Goal: Transaction & Acquisition: Purchase product/service

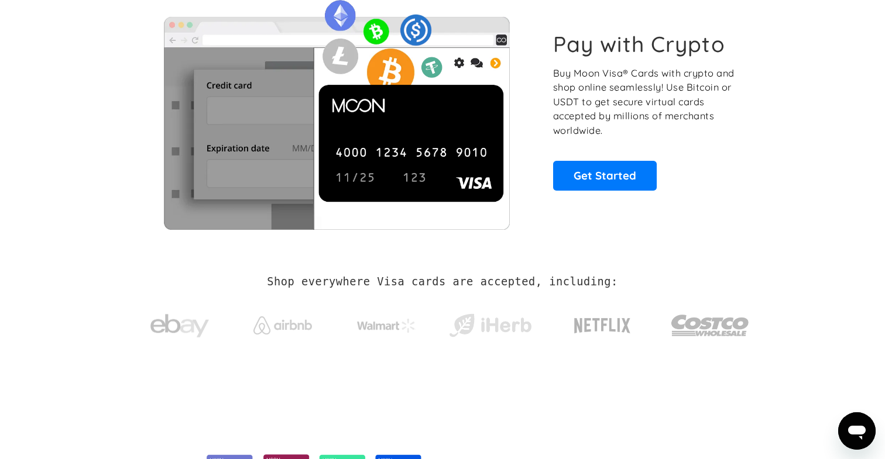
scroll to position [79, 0]
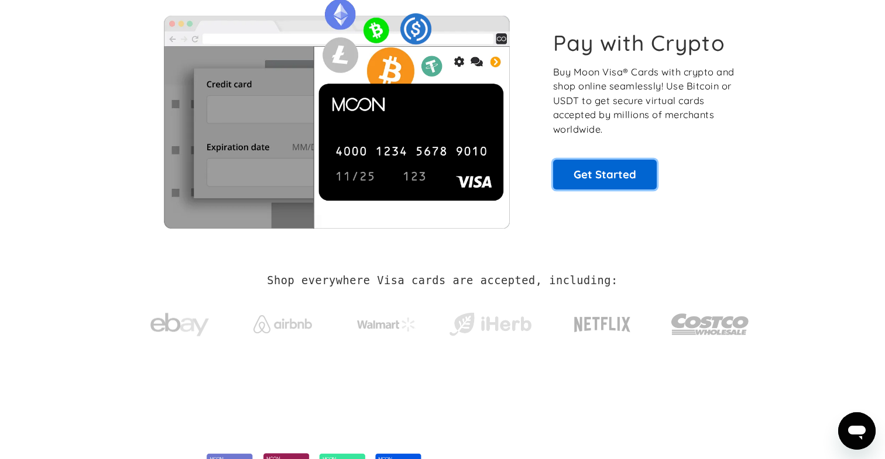
click at [591, 178] on link "Get Started" at bounding box center [605, 174] width 104 height 29
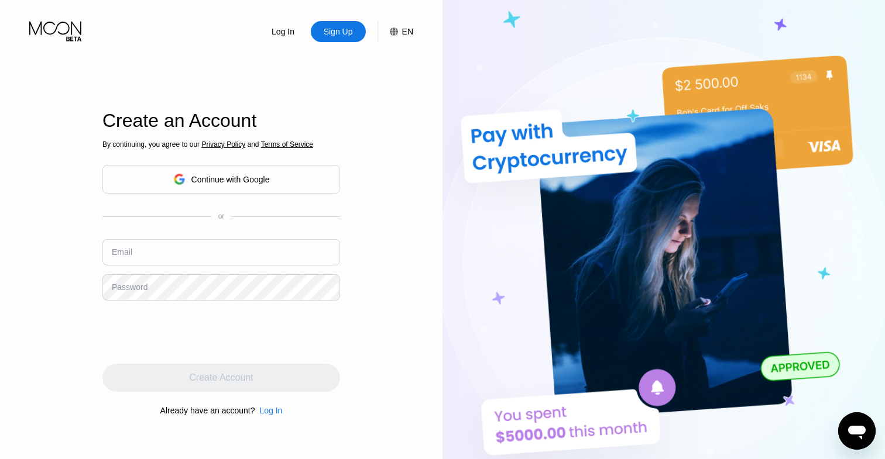
click at [181, 266] on div "Email" at bounding box center [221, 256] width 238 height 35
click at [194, 253] on input "text" at bounding box center [221, 252] width 238 height 26
click at [175, 244] on input "text" at bounding box center [221, 252] width 238 height 26
click at [174, 251] on input "text" at bounding box center [221, 252] width 238 height 26
paste input "[EMAIL_ADDRESS][DOMAIN_NAME]"
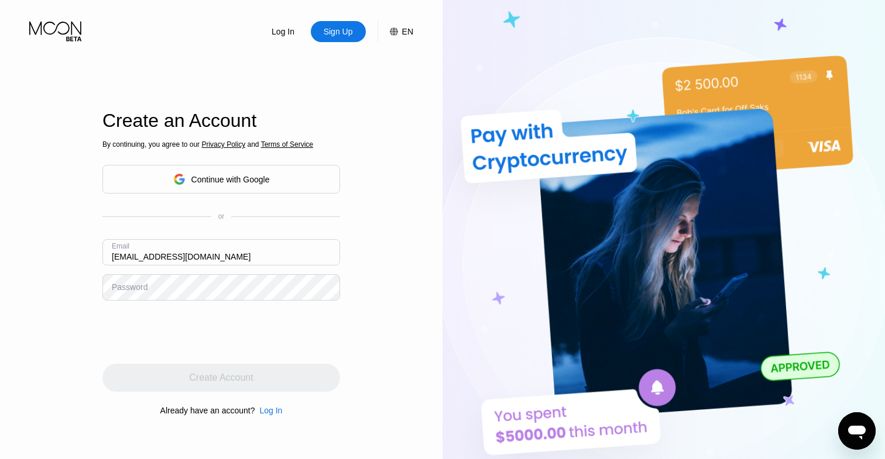
type input "[EMAIL_ADDRESS][DOMAIN_NAME]"
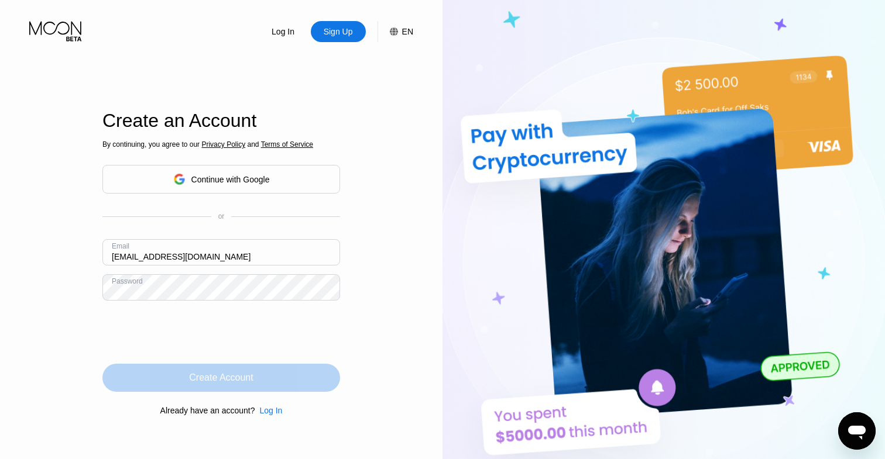
click at [176, 375] on div "Create Account" at bounding box center [221, 378] width 238 height 28
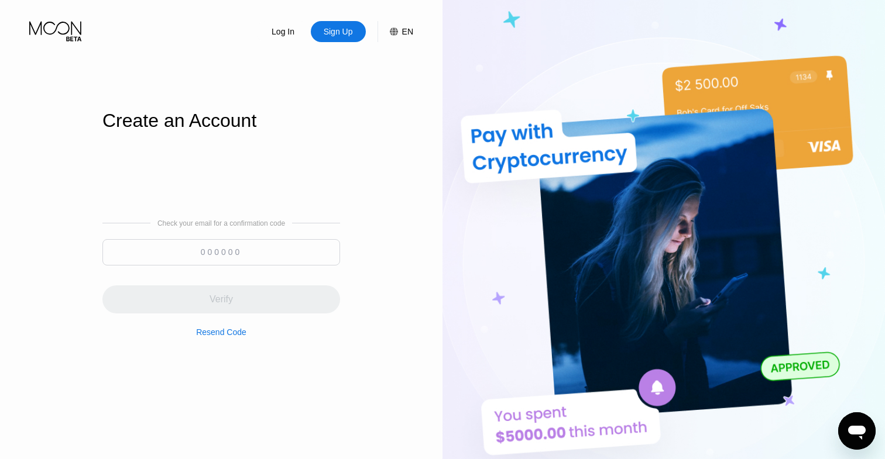
click at [224, 256] on input at bounding box center [221, 252] width 238 height 26
paste input "956235"
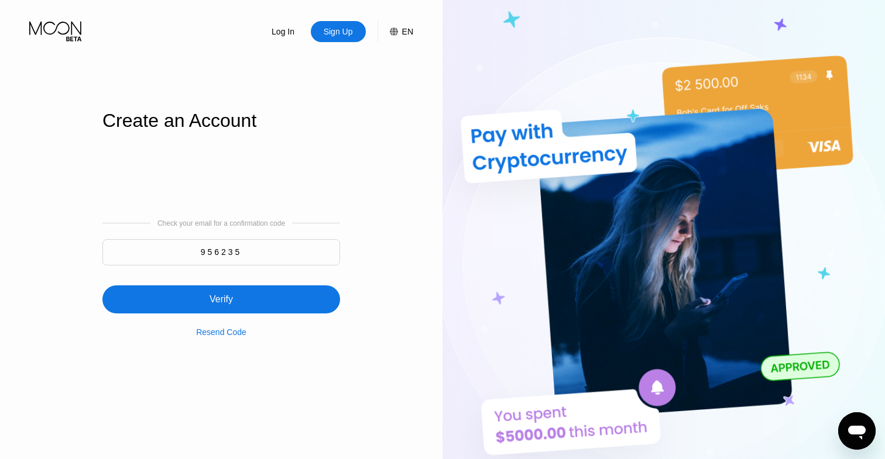
type input "956235"
click at [259, 304] on div "Verify" at bounding box center [221, 300] width 238 height 28
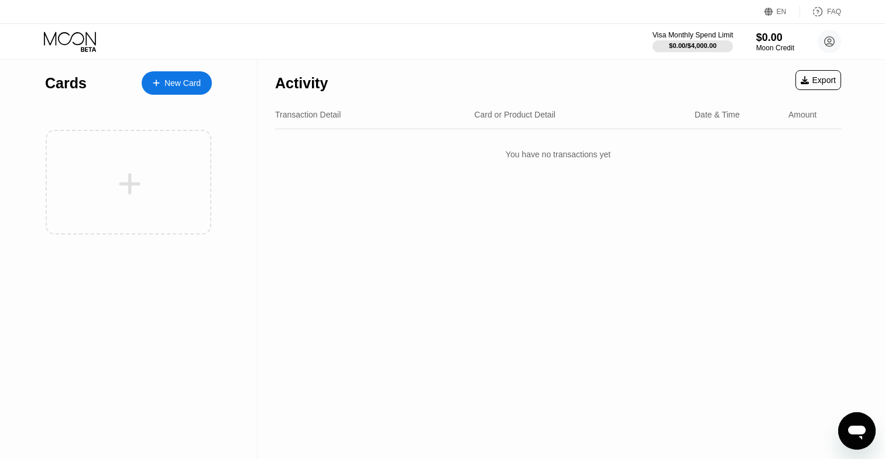
click at [669, 44] on div "$0.00 / $4,000.00" at bounding box center [692, 45] width 47 height 7
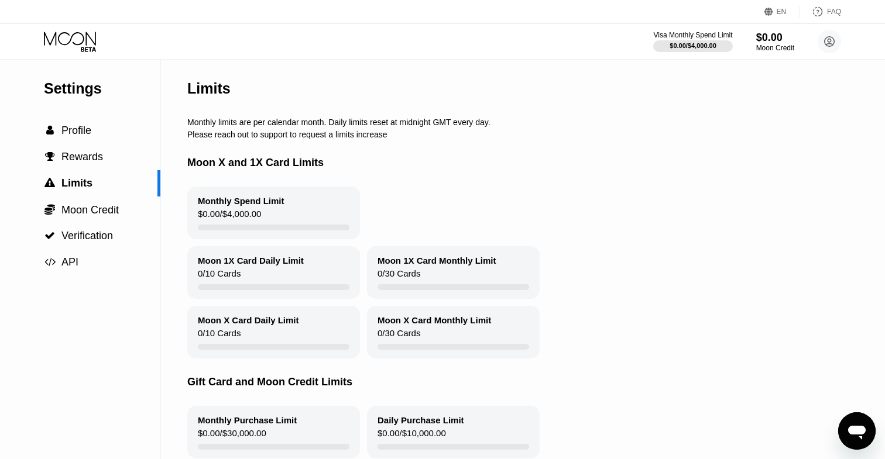
drag, startPoint x: 249, startPoint y: 121, endPoint x: 325, endPoint y: 121, distance: 76.6
click at [325, 121] on div "Monthly limits are per calendar month. Daily limits reset at midnight GMT every…" at bounding box center [541, 122] width 708 height 9
click at [318, 121] on div "Monthly limits are per calendar month. Daily limits reset at midnight GMT every…" at bounding box center [541, 122] width 708 height 9
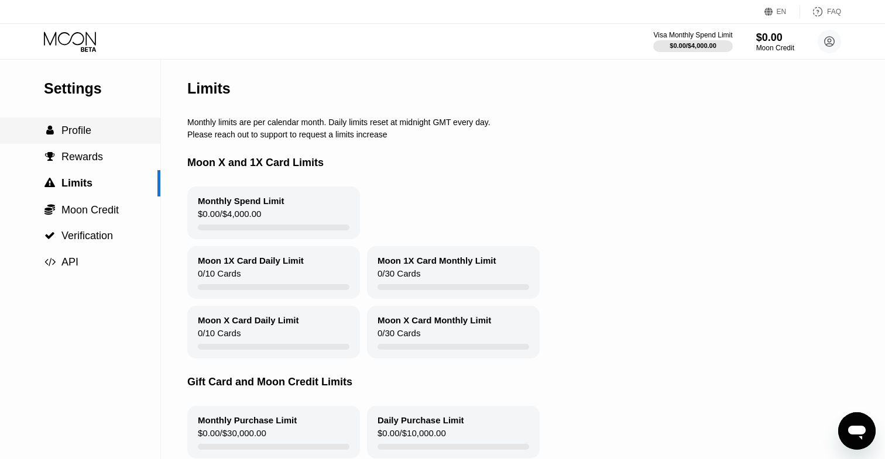
click at [114, 134] on div " Profile" at bounding box center [80, 131] width 160 height 12
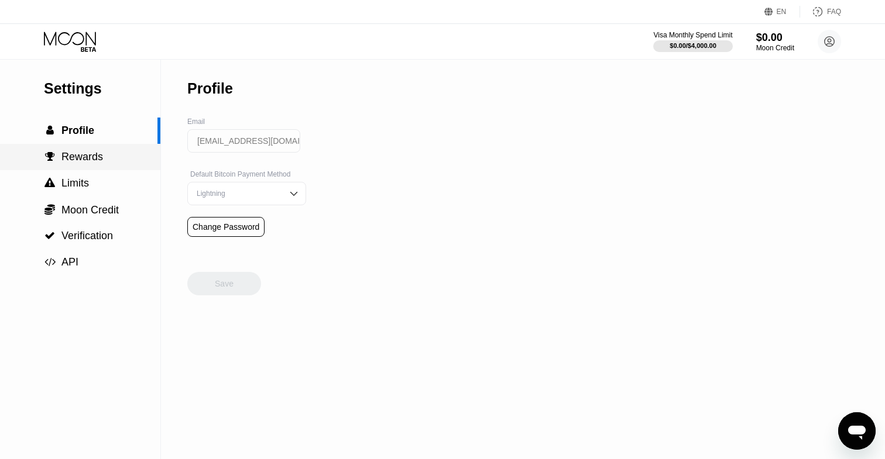
click at [113, 164] on div " Rewards" at bounding box center [80, 157] width 160 height 26
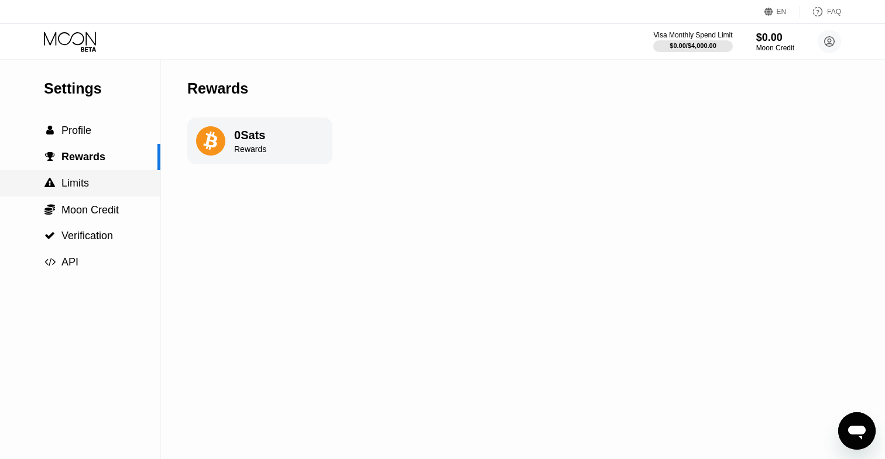
click at [100, 184] on div " Limits" at bounding box center [80, 183] width 160 height 12
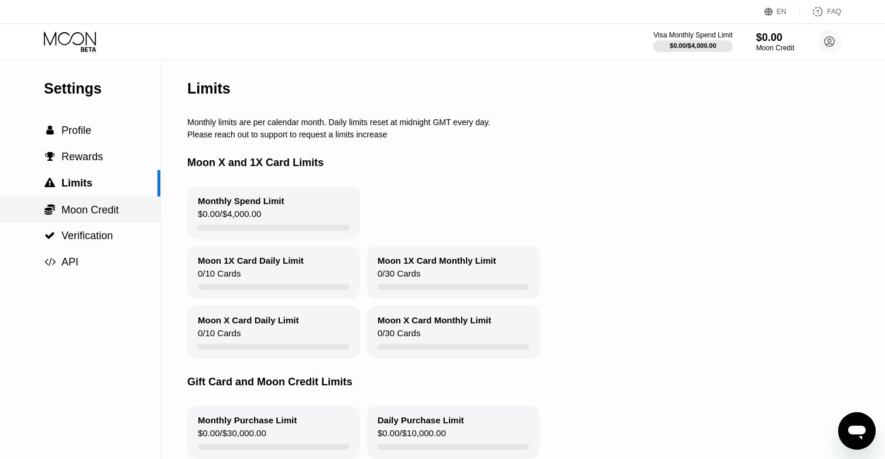
click at [94, 215] on span "Moon Credit" at bounding box center [89, 210] width 57 height 12
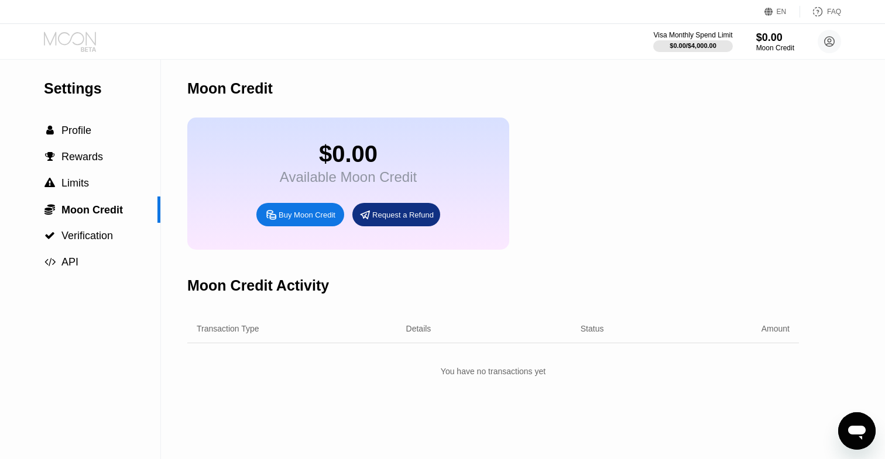
click at [84, 43] on icon at bounding box center [71, 42] width 54 height 20
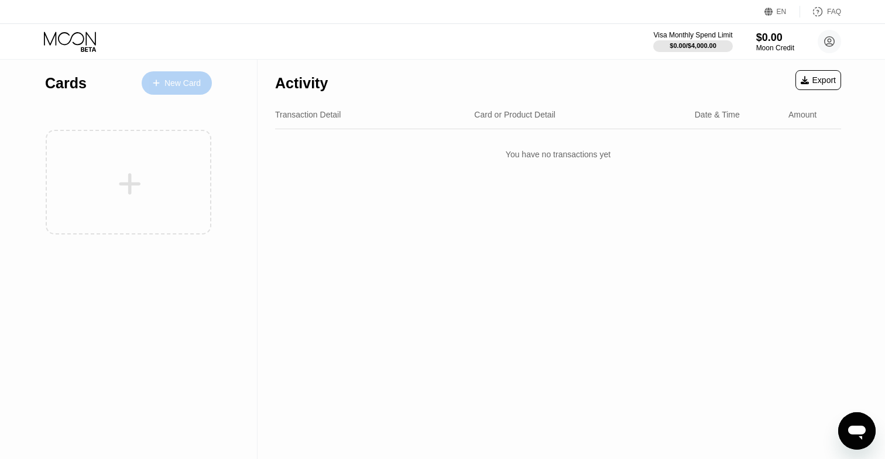
click at [181, 94] on div "New Card" at bounding box center [177, 82] width 70 height 23
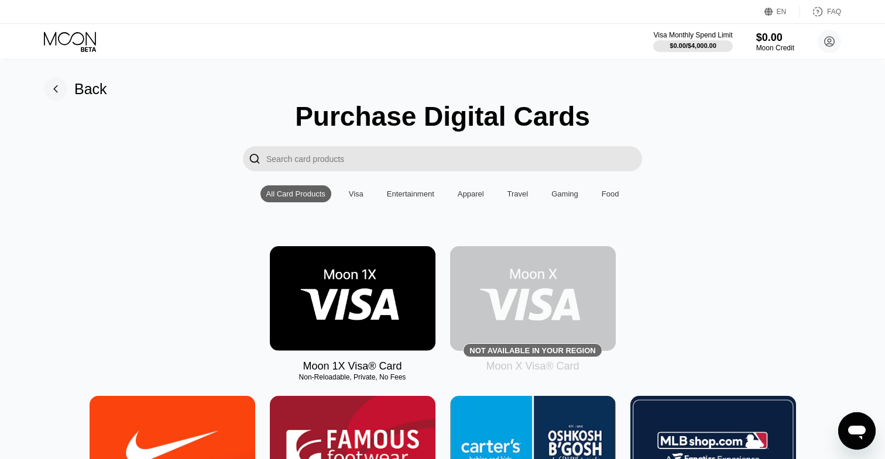
click at [359, 191] on div "Visa" at bounding box center [356, 194] width 15 height 9
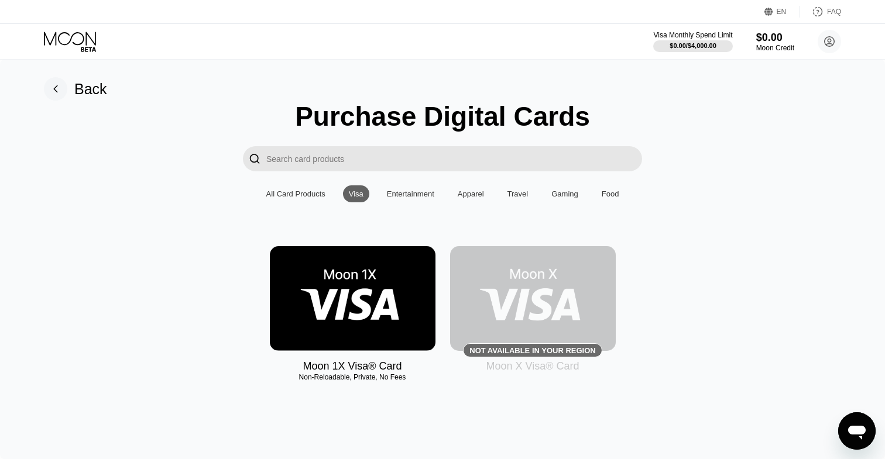
click at [400, 198] on div "Entertainment" at bounding box center [410, 193] width 59 height 17
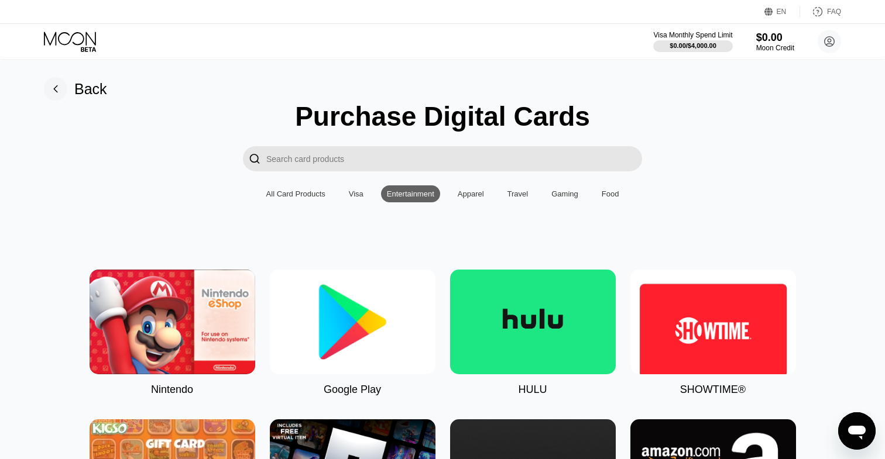
click at [309, 194] on div "All Card Products" at bounding box center [295, 194] width 59 height 9
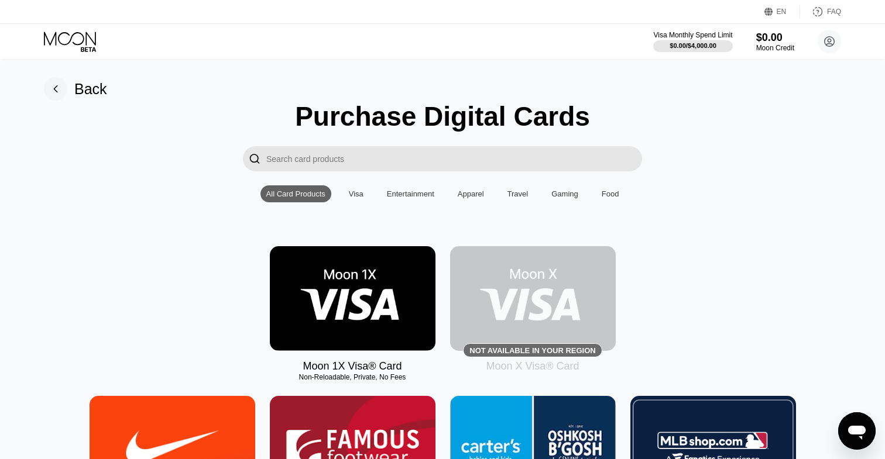
click at [339, 155] on input "Search card products" at bounding box center [454, 158] width 376 height 25
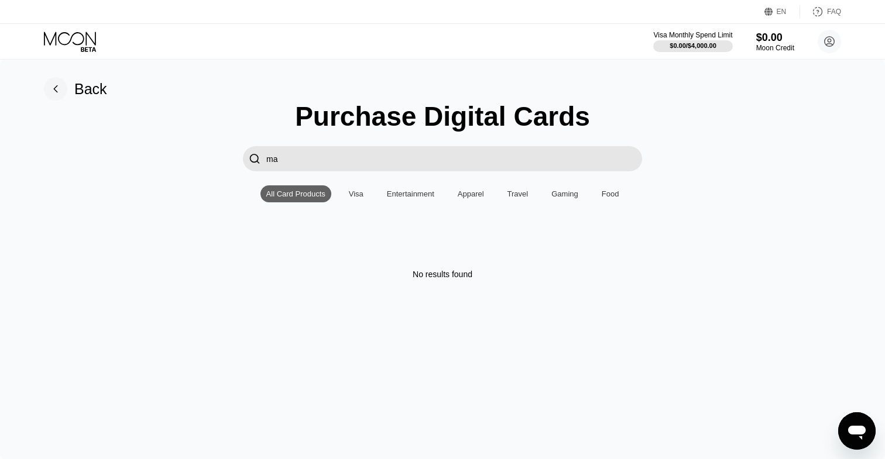
type input "m"
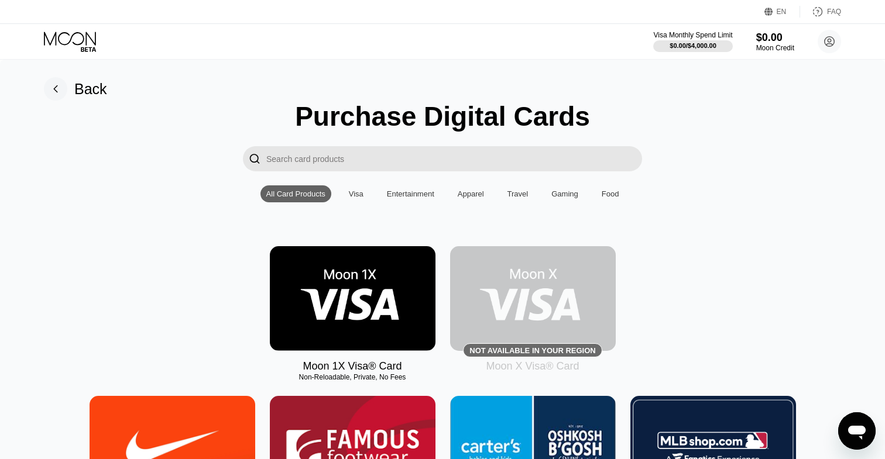
click at [336, 317] on img at bounding box center [353, 298] width 166 height 105
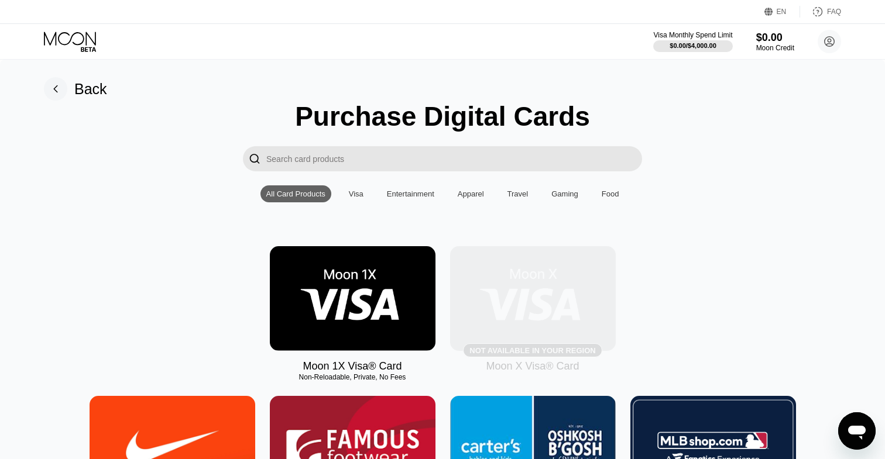
click at [513, 304] on img at bounding box center [533, 298] width 166 height 105
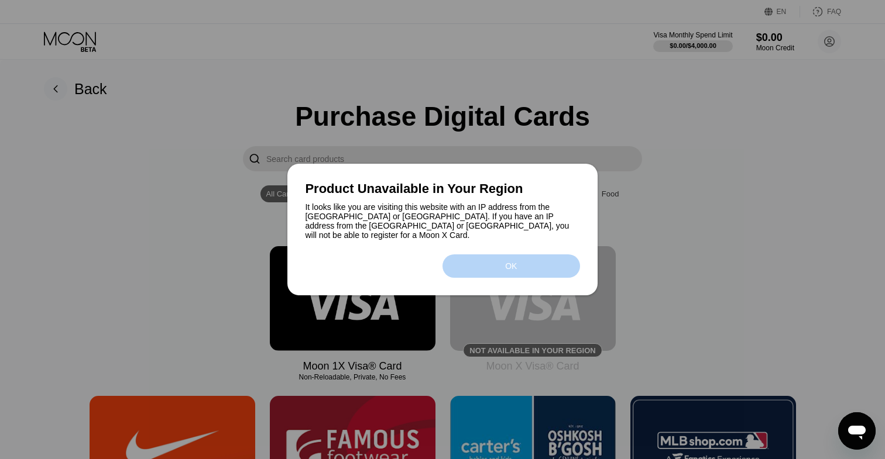
click at [473, 262] on div "OK" at bounding box center [510, 265] width 137 height 23
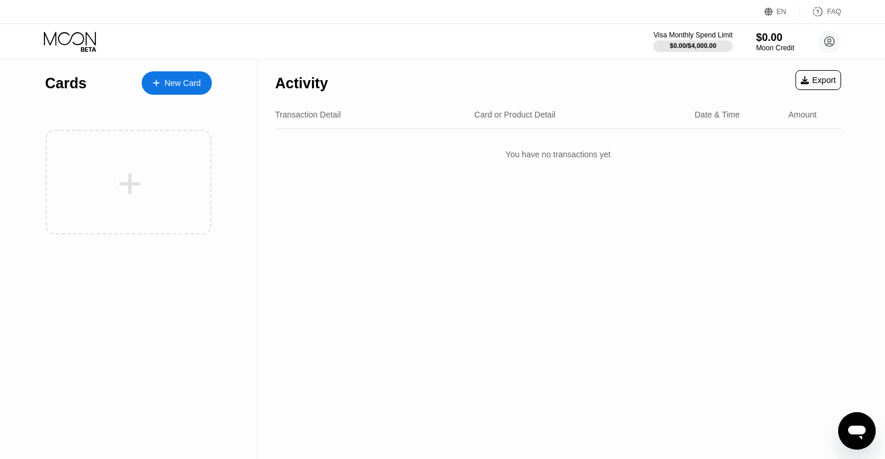
click at [182, 82] on div "New Card" at bounding box center [182, 83] width 36 height 10
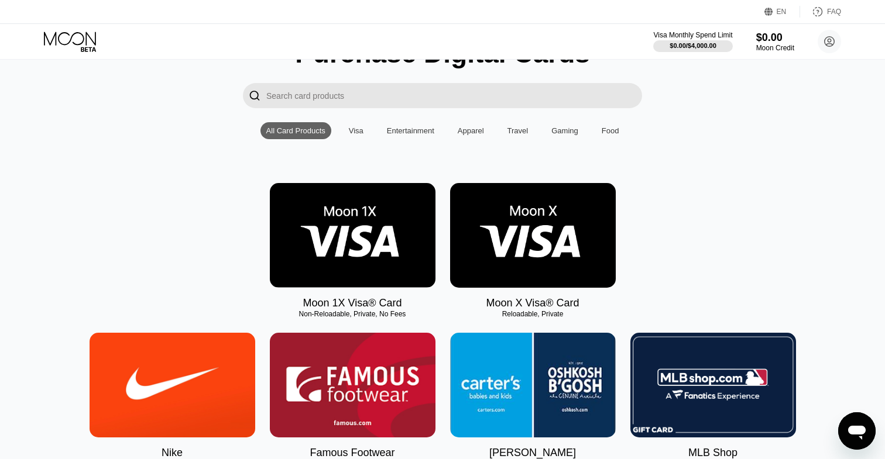
scroll to position [87, 0]
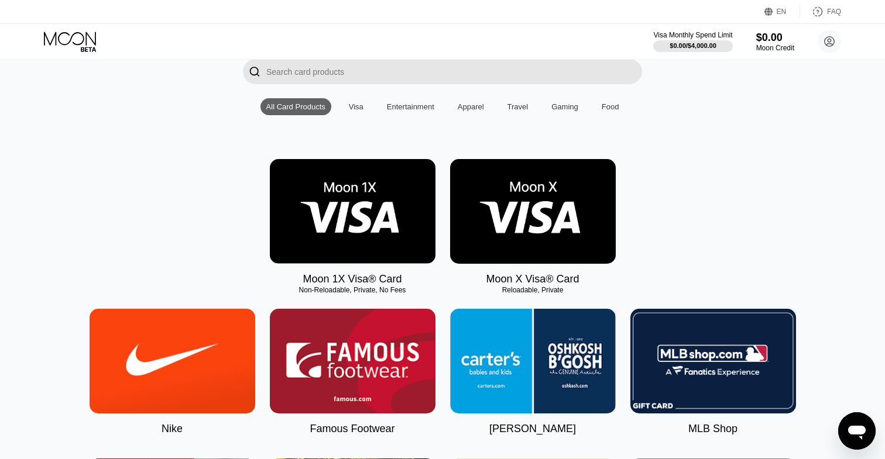
click at [514, 221] on img at bounding box center [533, 211] width 166 height 105
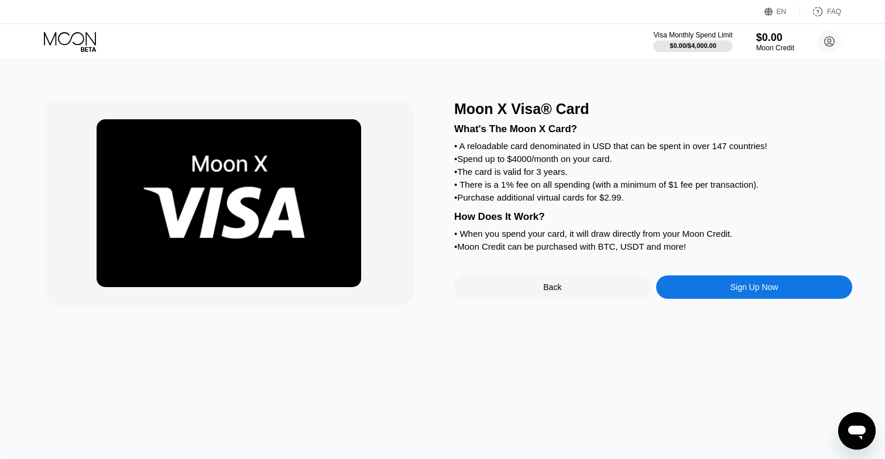
click at [698, 288] on div "Sign Up Now" at bounding box center [754, 287] width 197 height 23
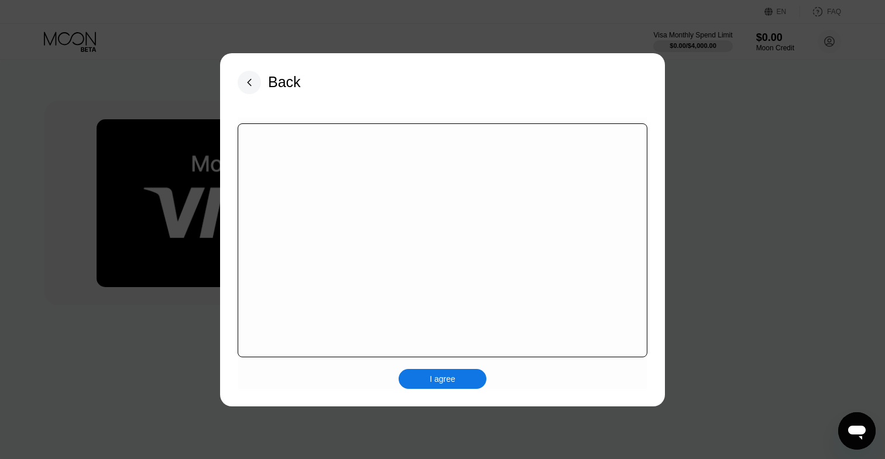
click at [427, 378] on div "I agree" at bounding box center [442, 379] width 88 height 20
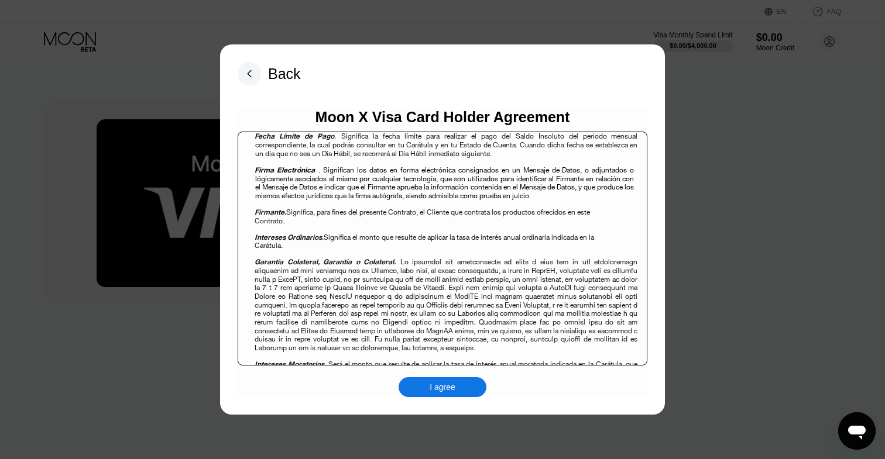
scroll to position [803, 0]
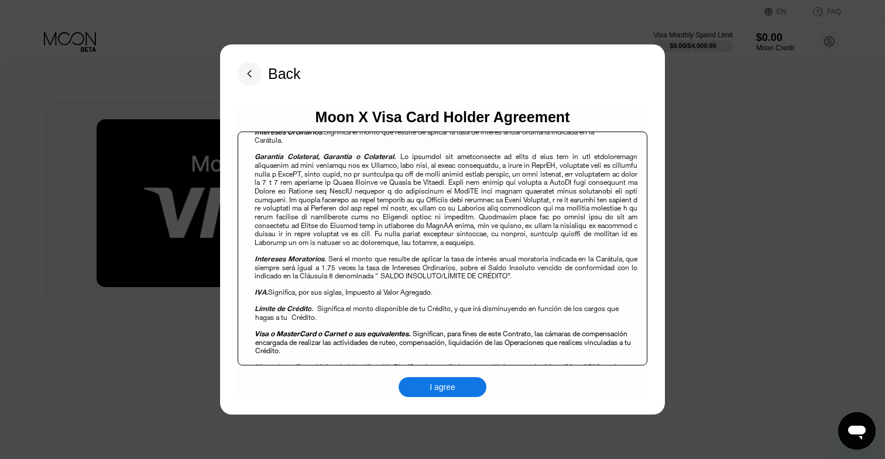
click at [439, 387] on div "I agree" at bounding box center [442, 387] width 26 height 11
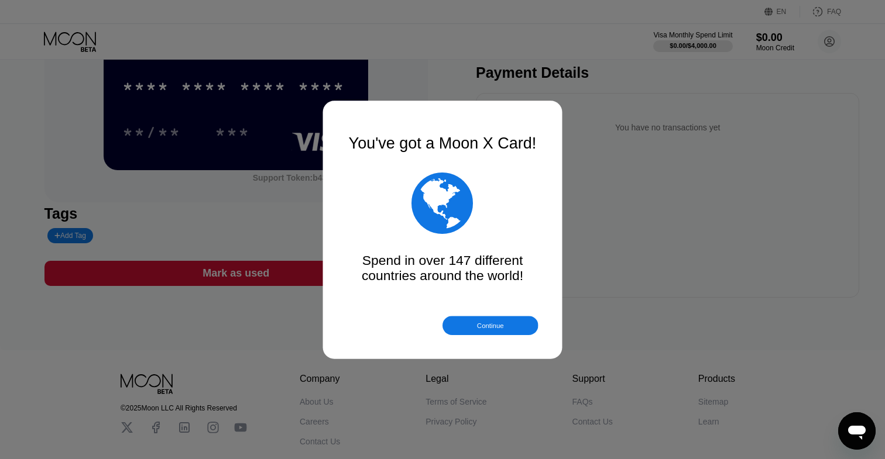
scroll to position [101, 0]
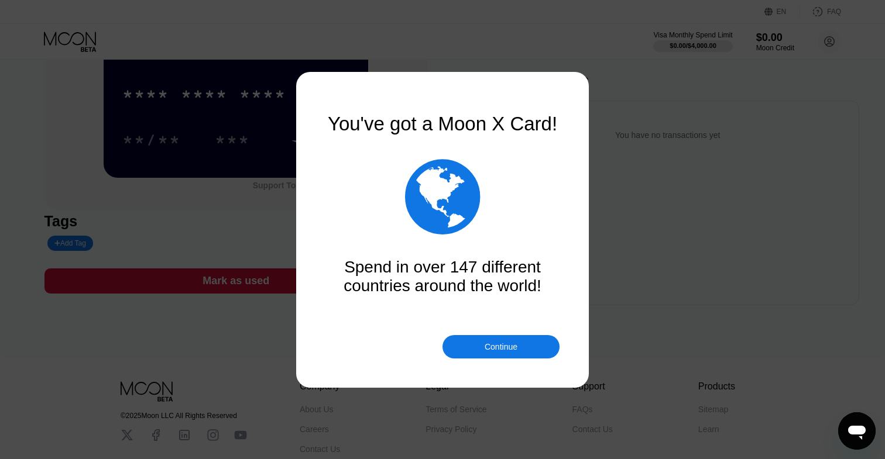
click at [510, 348] on div "Continue" at bounding box center [500, 346] width 33 height 9
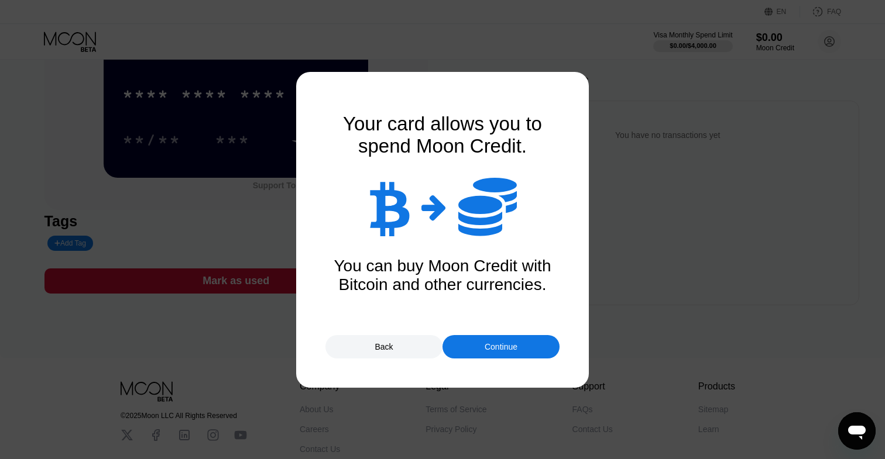
click at [493, 342] on div "Continue" at bounding box center [500, 346] width 33 height 9
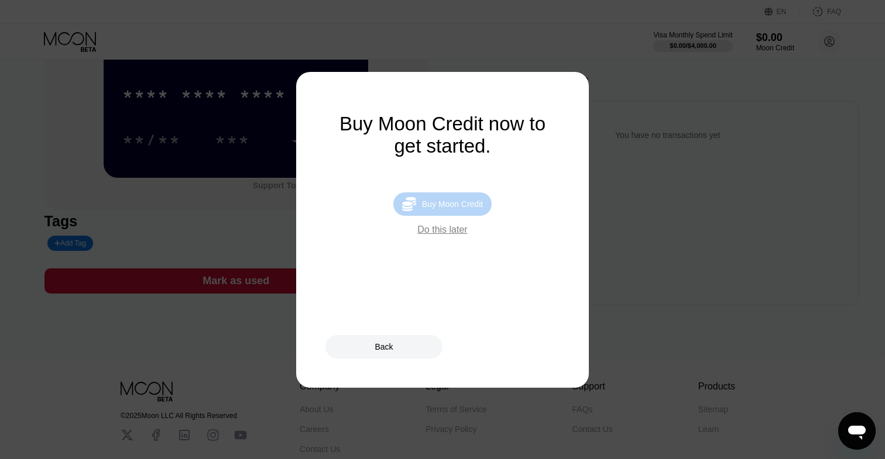
click at [459, 207] on div "Buy Moon Credit" at bounding box center [452, 204] width 61 height 9
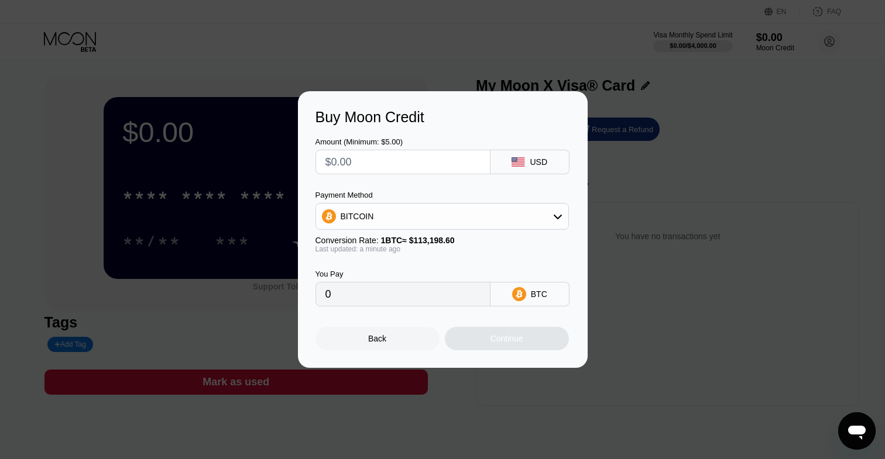
click at [433, 164] on input "text" at bounding box center [402, 161] width 155 height 23
click at [434, 218] on div "BITCOIN" at bounding box center [442, 216] width 252 height 23
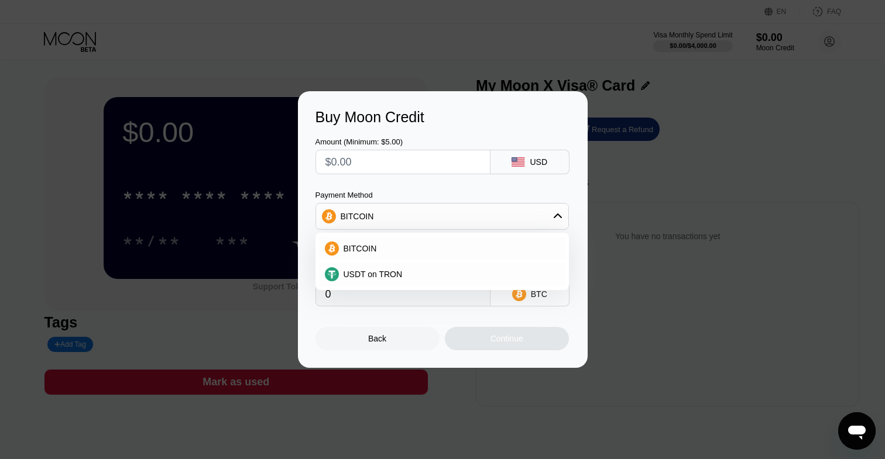
click at [424, 174] on div at bounding box center [402, 162] width 175 height 25
click at [425, 167] on input "text" at bounding box center [402, 161] width 155 height 23
click at [534, 157] on div "USD" at bounding box center [538, 161] width 18 height 9
click at [467, 188] on div "Amount (Minimum: $5.00) USD Payment Method BITCOIN BITCOIN USDT on TRON Convers…" at bounding box center [442, 216] width 254 height 181
click at [445, 267] on div "USDT on TRON" at bounding box center [442, 274] width 246 height 23
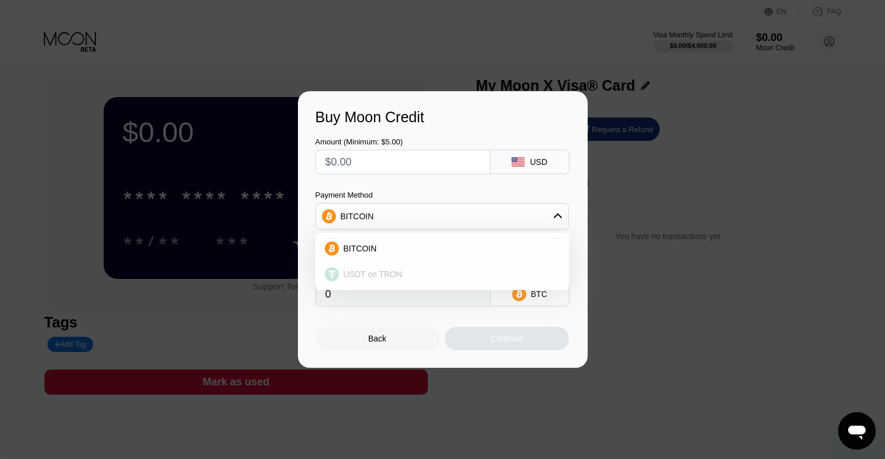
type input "0.00"
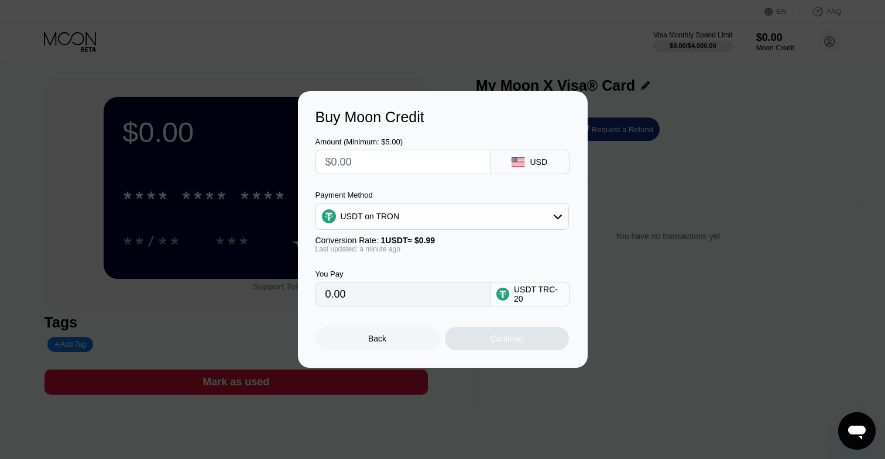
click at [431, 163] on input "text" at bounding box center [402, 161] width 155 height 23
type input "$1"
type input "1.01"
type input "$10"
type input "10.10"
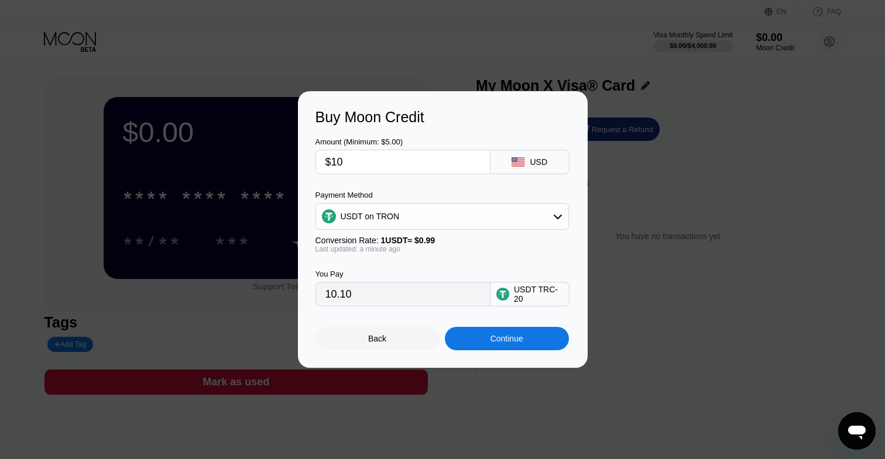
type input "$100"
type input "101.01"
type input "$100"
click at [555, 210] on div "USDT on TRON" at bounding box center [442, 216] width 252 height 23
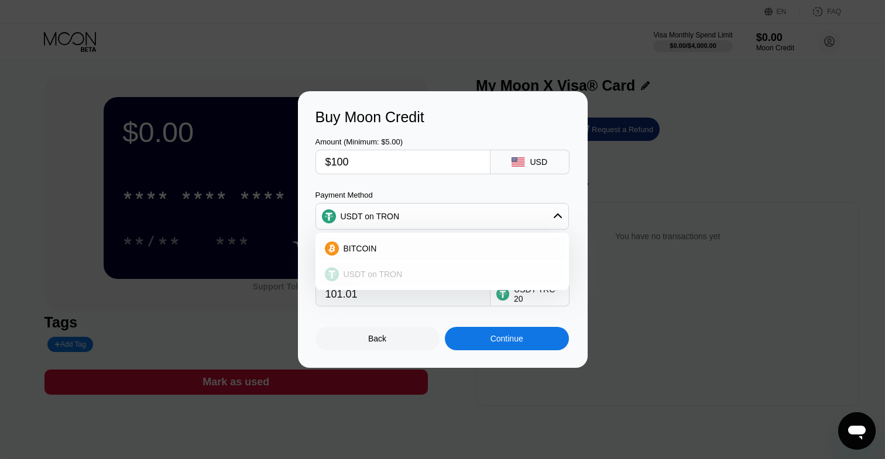
click at [457, 280] on div "USDT on TRON" at bounding box center [442, 274] width 246 height 23
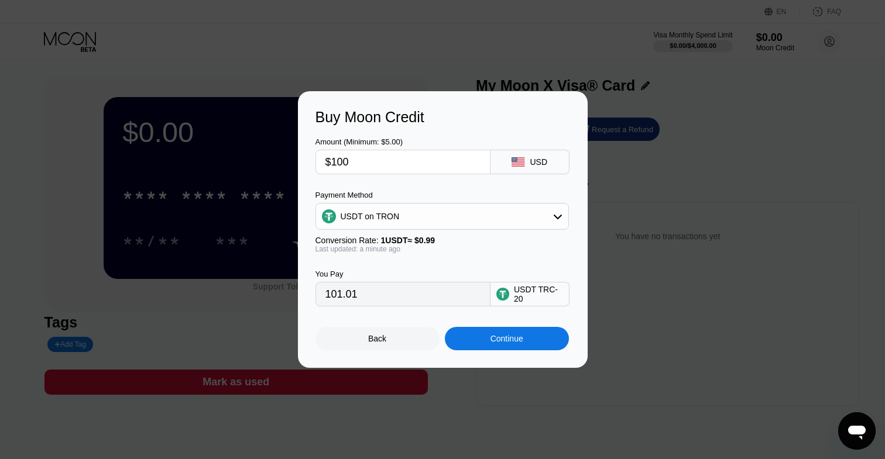
click at [496, 335] on div "Continue" at bounding box center [506, 338] width 33 height 9
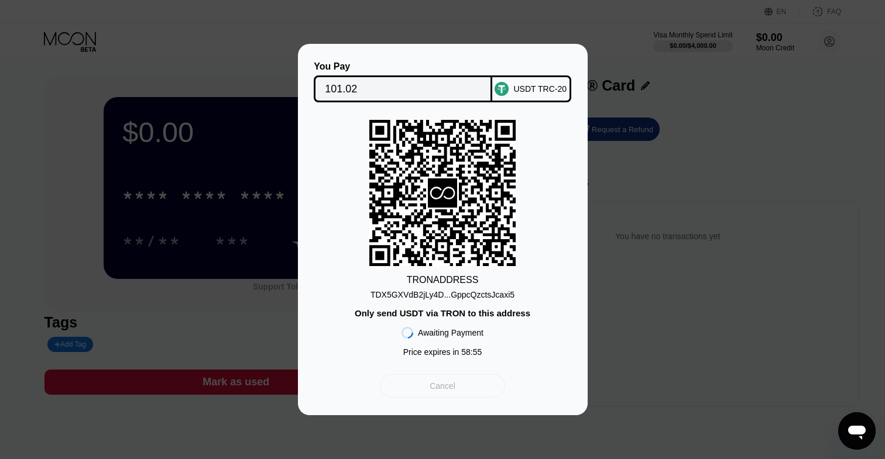
click at [469, 386] on div "Cancel" at bounding box center [442, 385] width 125 height 23
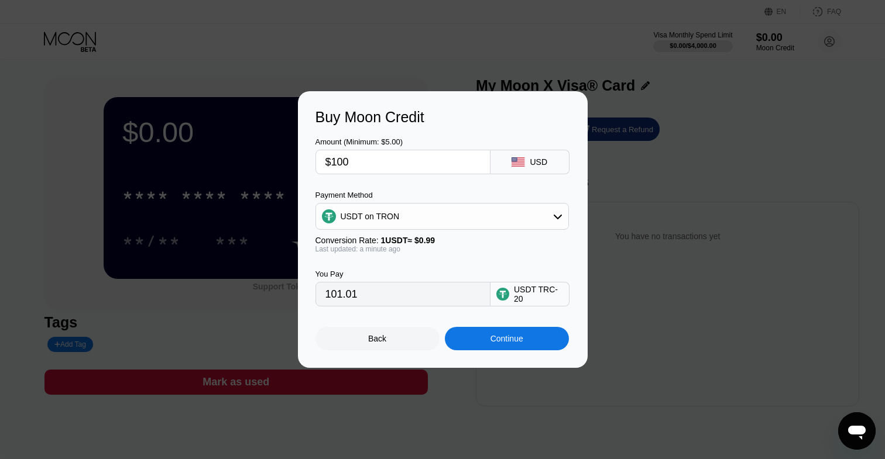
click at [388, 346] on div "Back" at bounding box center [377, 338] width 124 height 23
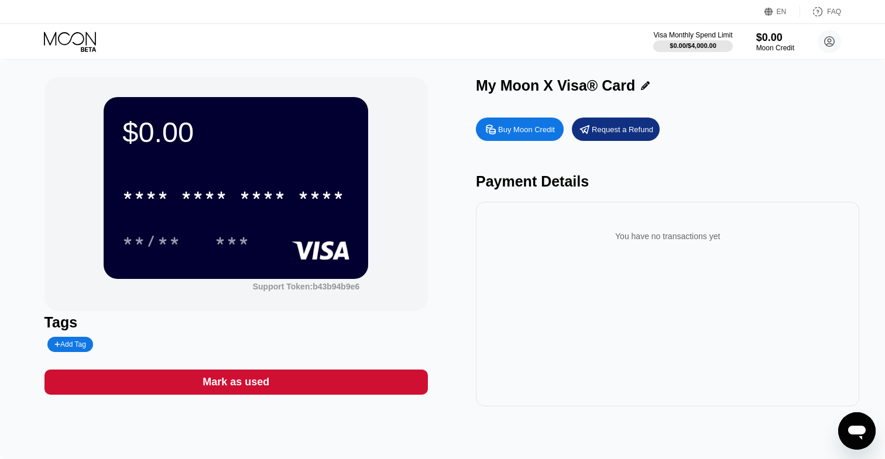
click at [556, 247] on div "You have no transactions yet" at bounding box center [667, 236] width 364 height 33
click at [71, 44] on icon at bounding box center [71, 42] width 54 height 20
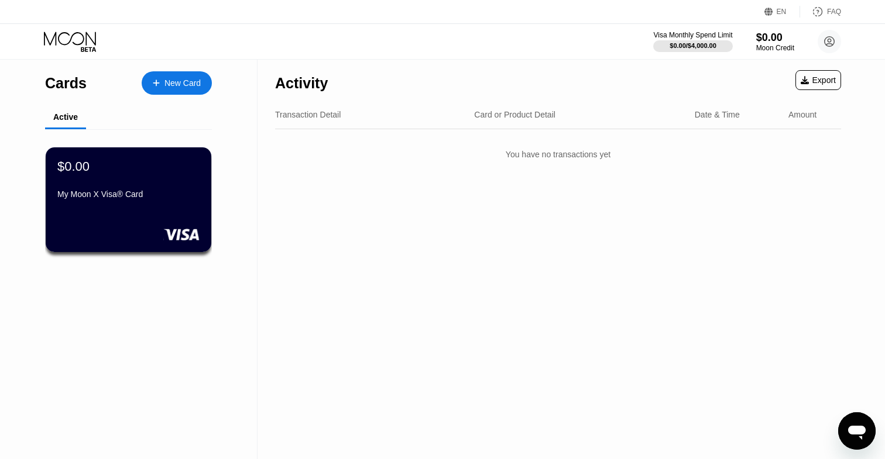
click at [67, 116] on div "Active" at bounding box center [65, 116] width 25 height 9
click at [60, 89] on div "Cards" at bounding box center [66, 83] width 42 height 17
click at [70, 40] on icon at bounding box center [70, 38] width 52 height 13
click at [767, 43] on div "$0.00" at bounding box center [774, 37] width 39 height 12
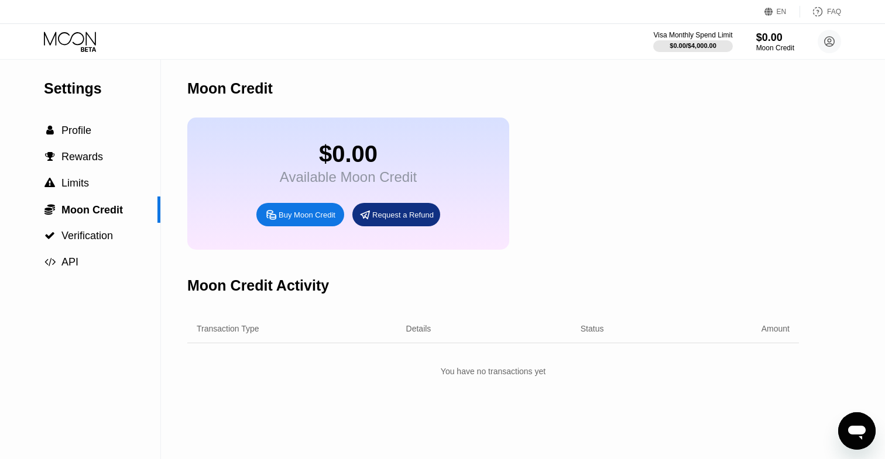
click at [526, 132] on div "$0.00 Available Moon Credit Buy Moon Credit Request a Refund" at bounding box center [492, 184] width 611 height 132
click at [103, 212] on span "Moon Credit" at bounding box center [91, 210] width 61 height 12
click at [95, 178] on div " Limits" at bounding box center [80, 183] width 160 height 12
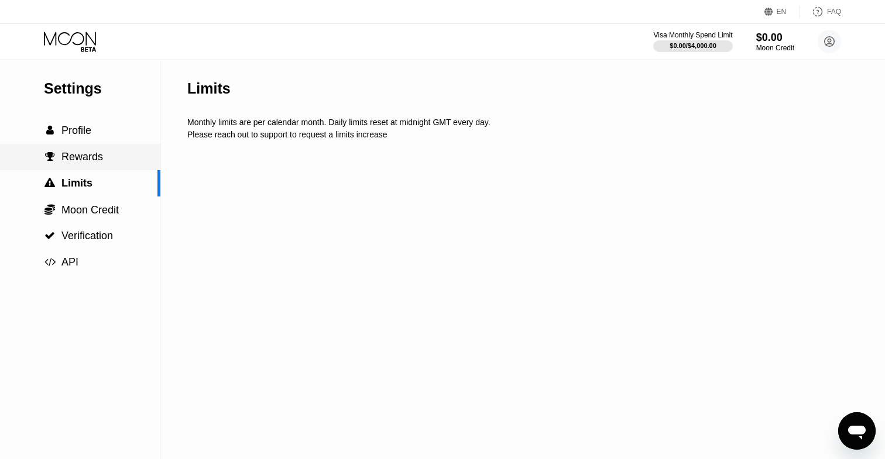
click at [92, 149] on div " Rewards" at bounding box center [80, 157] width 160 height 26
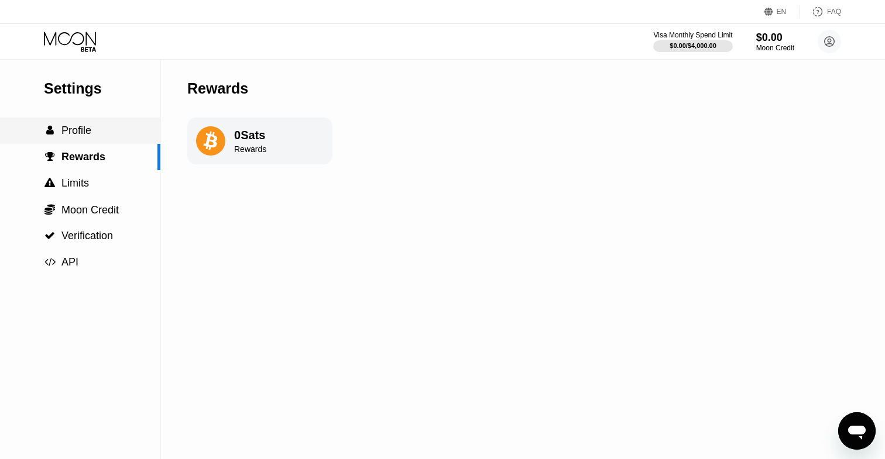
click at [87, 121] on div " Profile" at bounding box center [80, 131] width 160 height 26
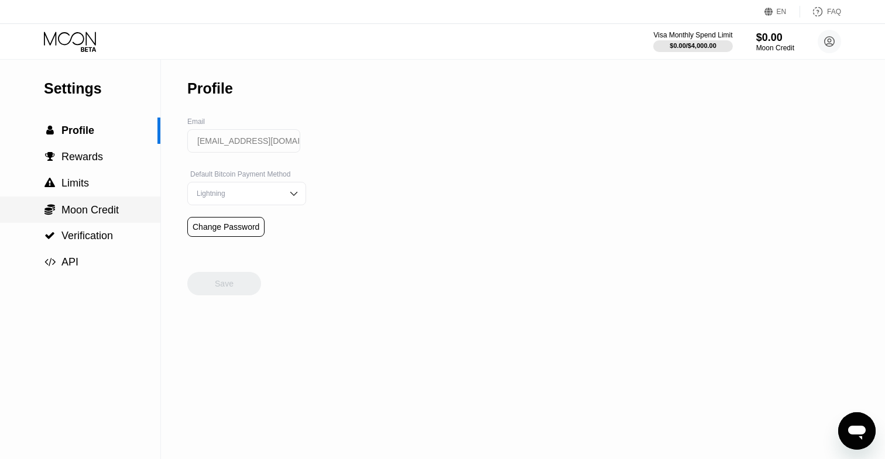
click at [104, 232] on span "Verification" at bounding box center [86, 236] width 51 height 12
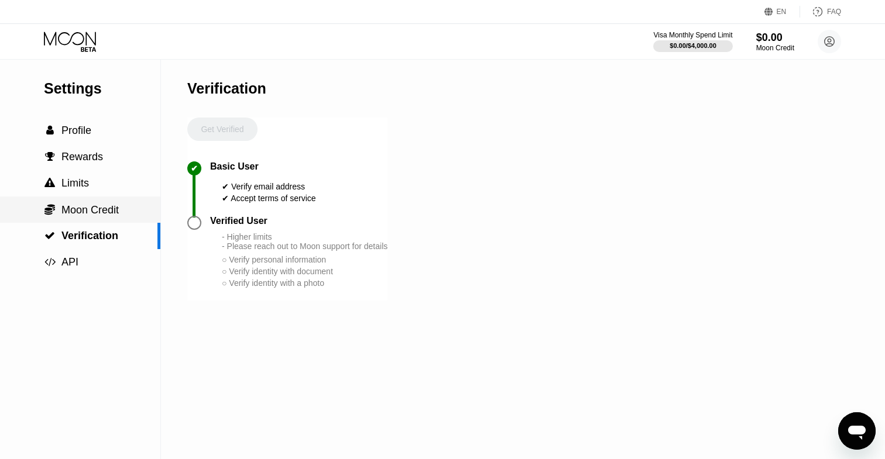
click at [111, 220] on div " Moon Credit" at bounding box center [80, 210] width 160 height 26
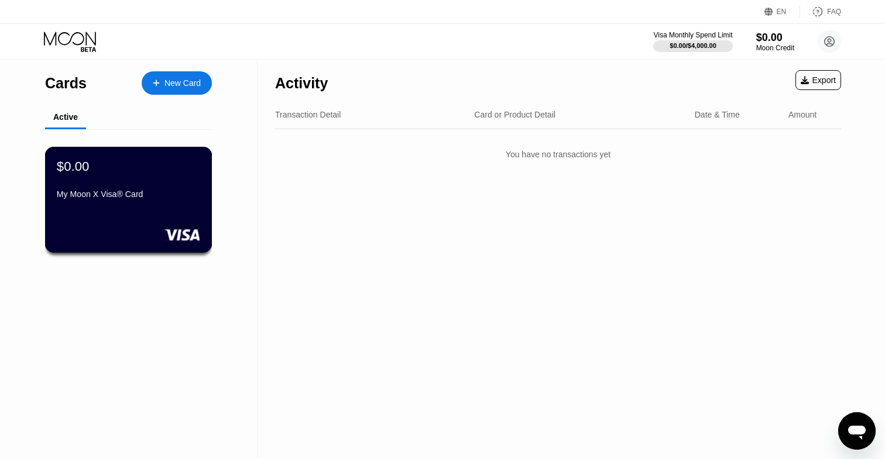
click at [171, 195] on div "My Moon X Visa® Card" at bounding box center [128, 194] width 143 height 9
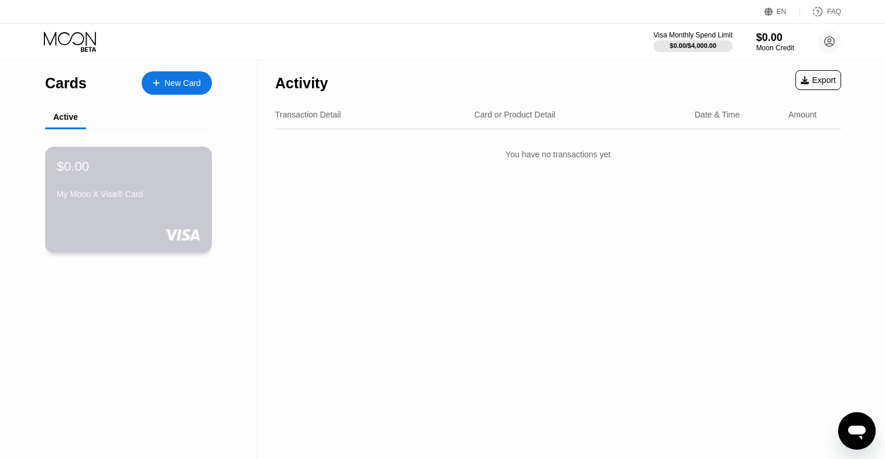
click at [161, 219] on div "$0.00 My Moon X Visa® Card" at bounding box center [128, 200] width 167 height 106
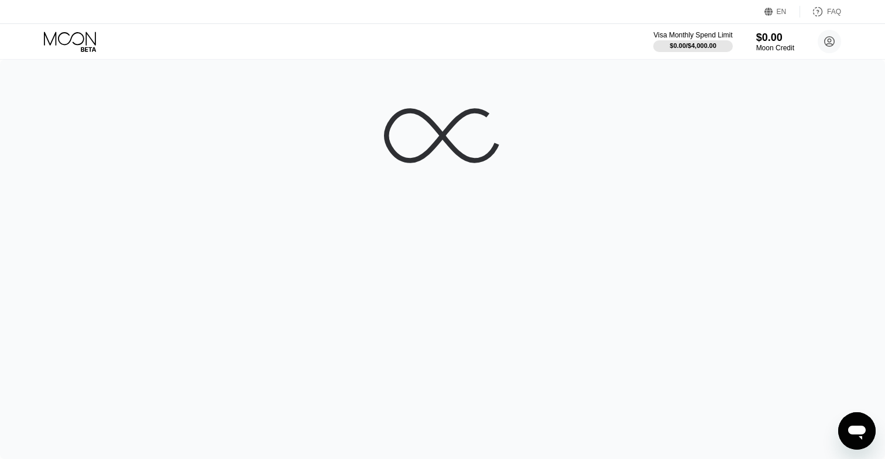
click at [514, 90] on div at bounding box center [442, 260] width 885 height 400
click at [429, 128] on icon at bounding box center [442, 135] width 117 height 117
click at [68, 44] on icon at bounding box center [71, 42] width 54 height 20
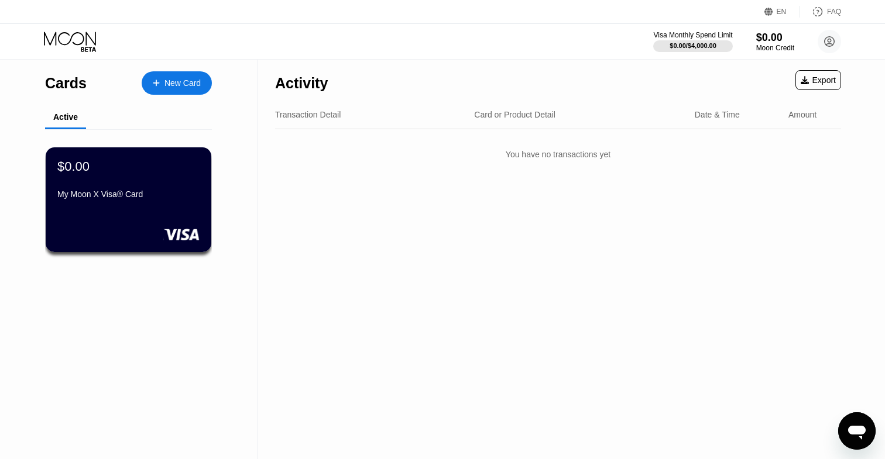
click at [717, 112] on div "Date & Time" at bounding box center [716, 114] width 45 height 9
click at [132, 206] on div "$0.00 My Moon X Visa® Card" at bounding box center [128, 200] width 167 height 106
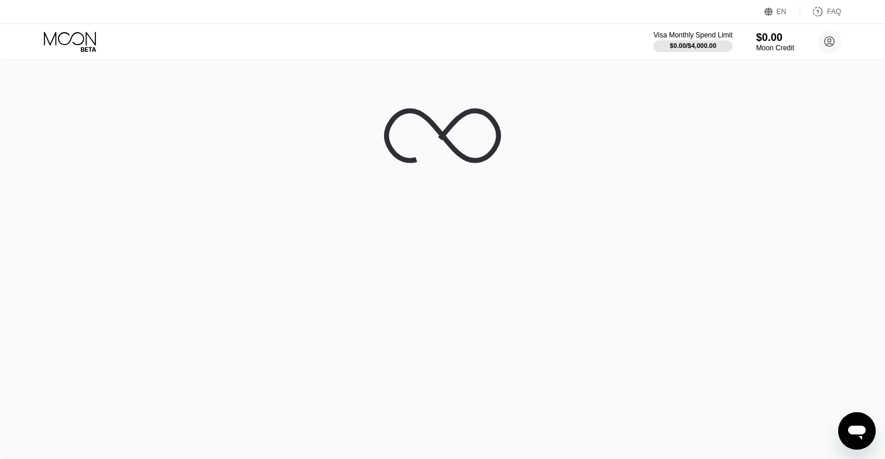
click at [526, 175] on div at bounding box center [442, 260] width 885 height 400
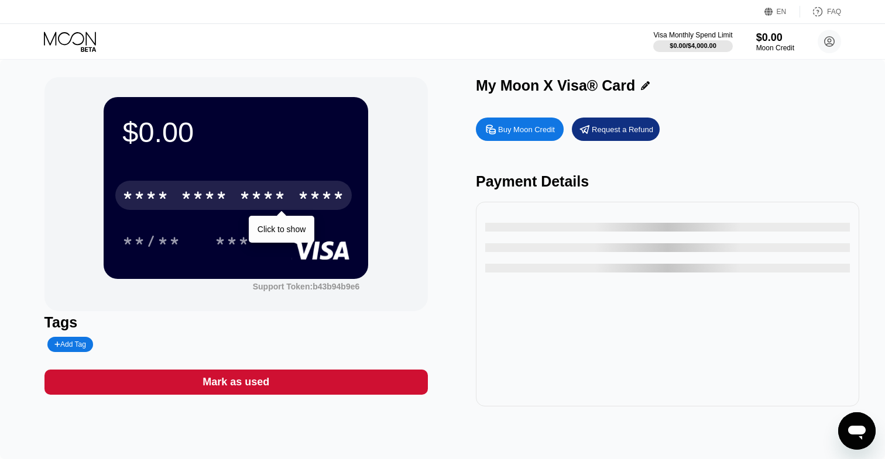
click at [262, 208] on div "* * * * * * * * * * * * ****" at bounding box center [233, 195] width 236 height 29
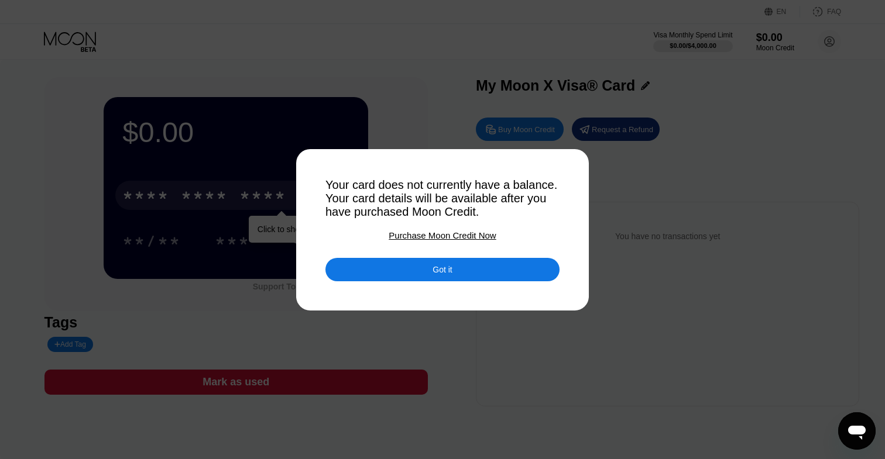
click at [487, 276] on div "Got it" at bounding box center [442, 269] width 234 height 23
